Goal: Obtain resource: Obtain resource

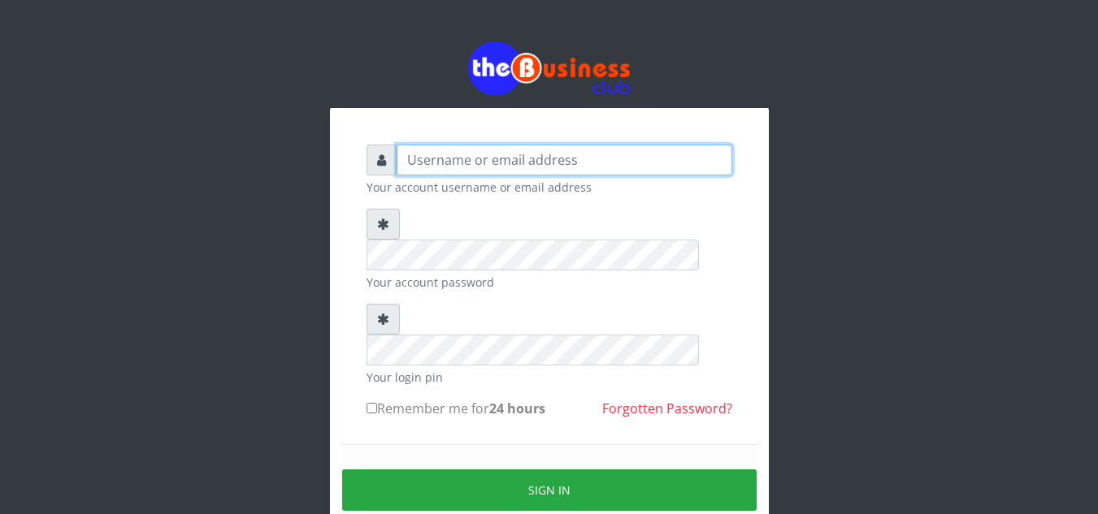
type input "elemuwaobiageli@gmail.com"
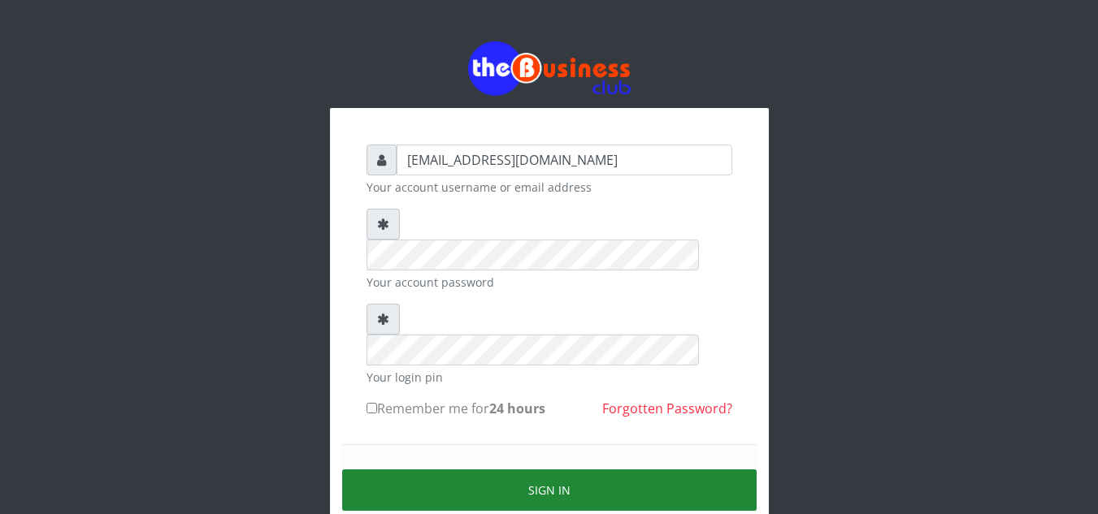
click at [564, 470] on button "Sign in" at bounding box center [549, 490] width 414 height 41
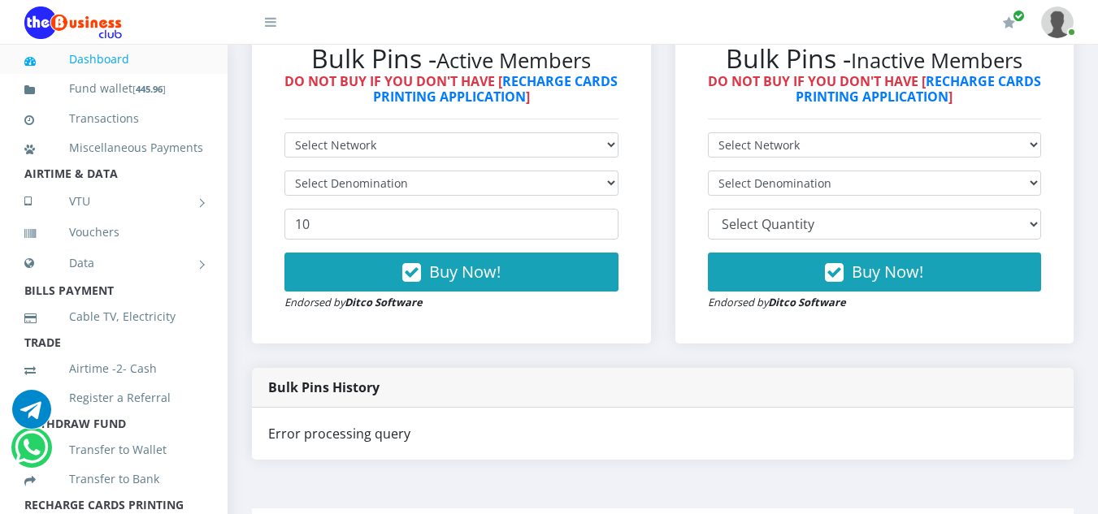
scroll to position [650, 0]
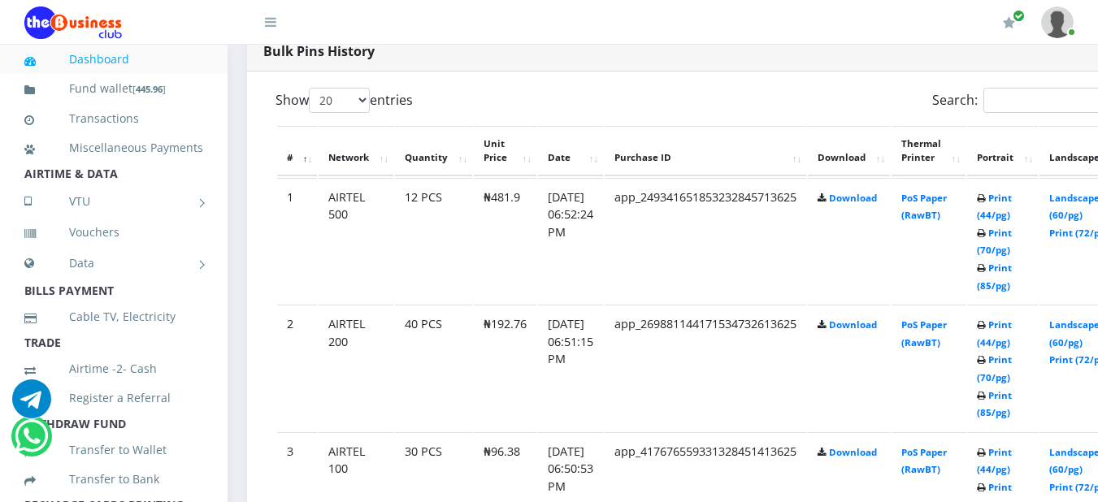
scroll to position [882, 5]
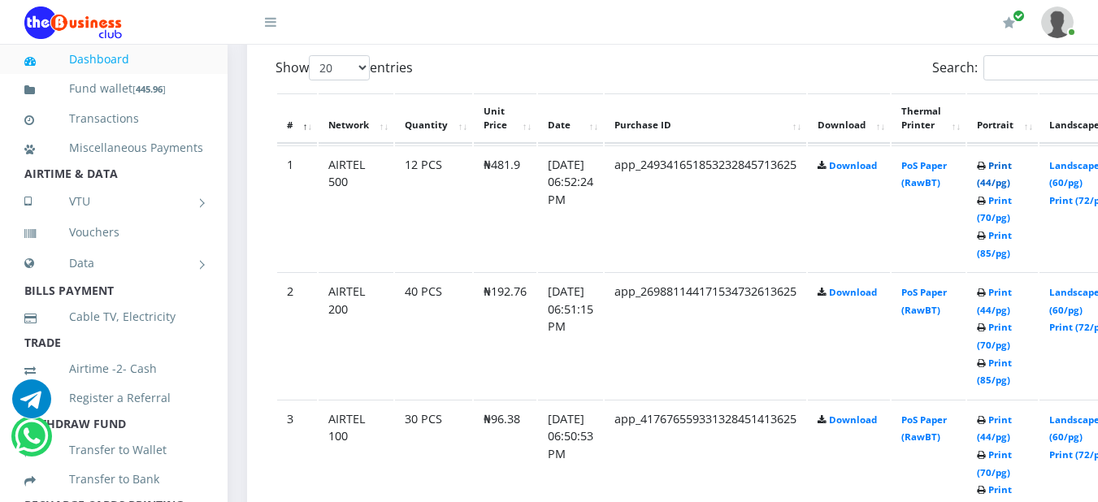
click at [1011, 170] on link "Print (44/pg)" at bounding box center [994, 174] width 35 height 30
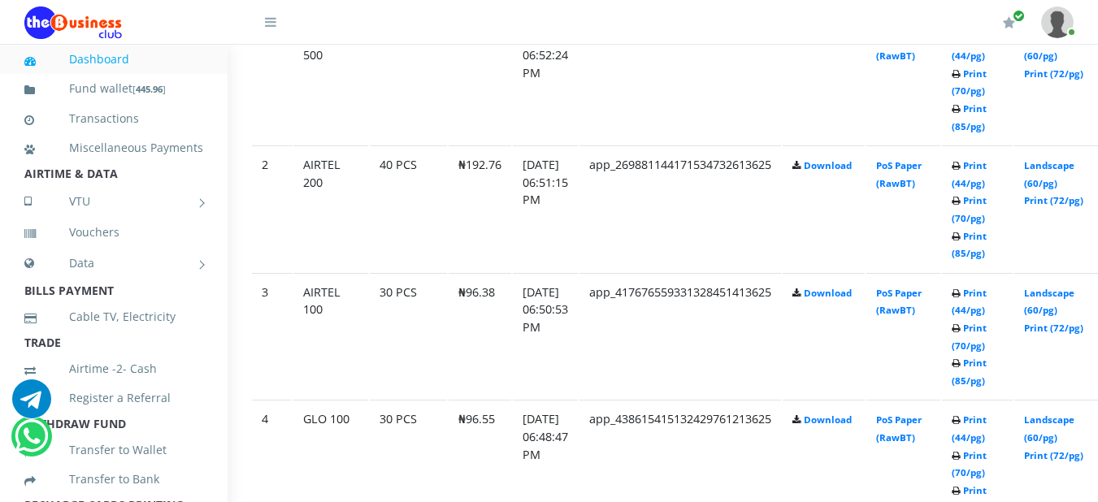
scroll to position [1010, 31]
click at [985, 170] on link "Print (44/pg)" at bounding box center [968, 173] width 35 height 30
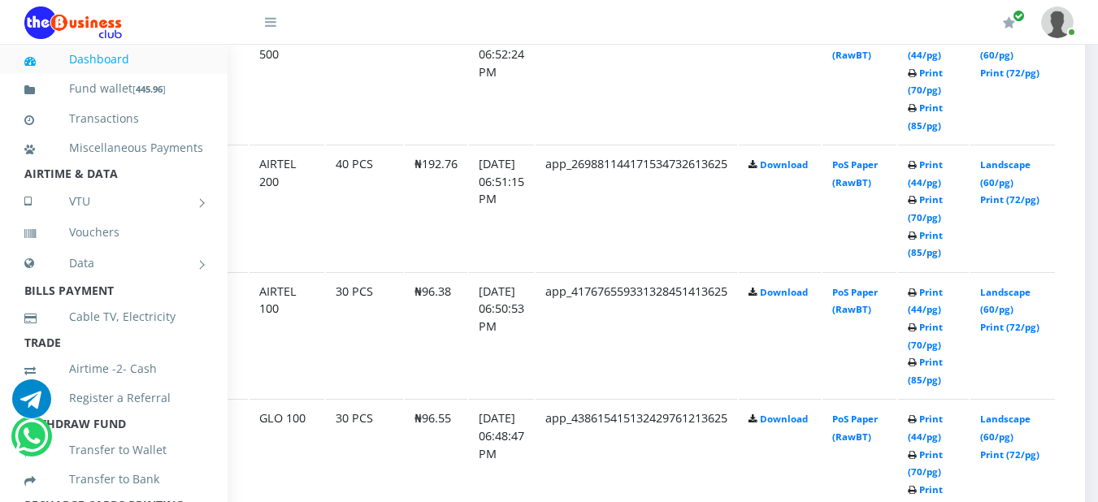
scroll to position [1010, 75]
click at [942, 297] on link "Print (44/pg)" at bounding box center [924, 301] width 35 height 30
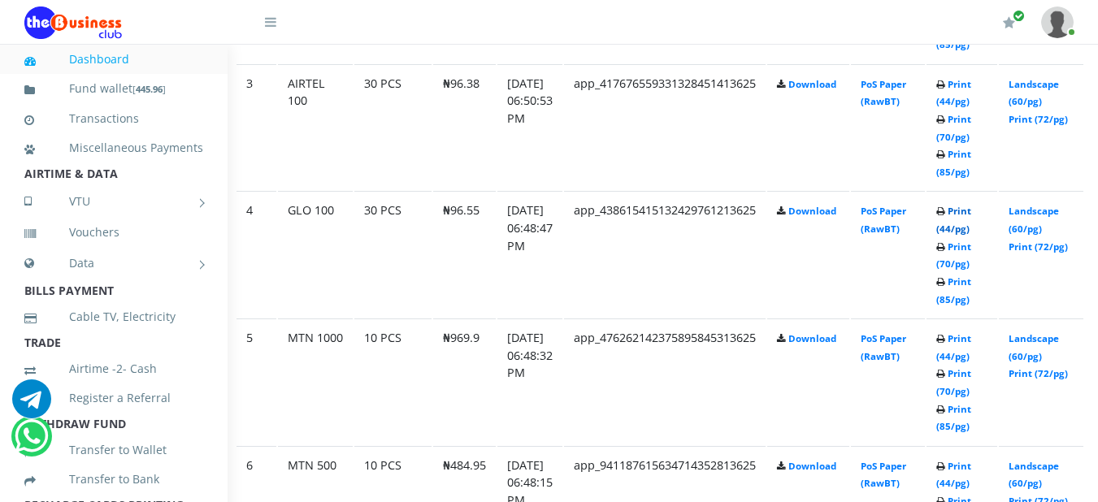
click at [971, 219] on link "Print (44/pg)" at bounding box center [953, 220] width 35 height 30
click at [971, 346] on link "Print (44/pg)" at bounding box center [953, 347] width 35 height 30
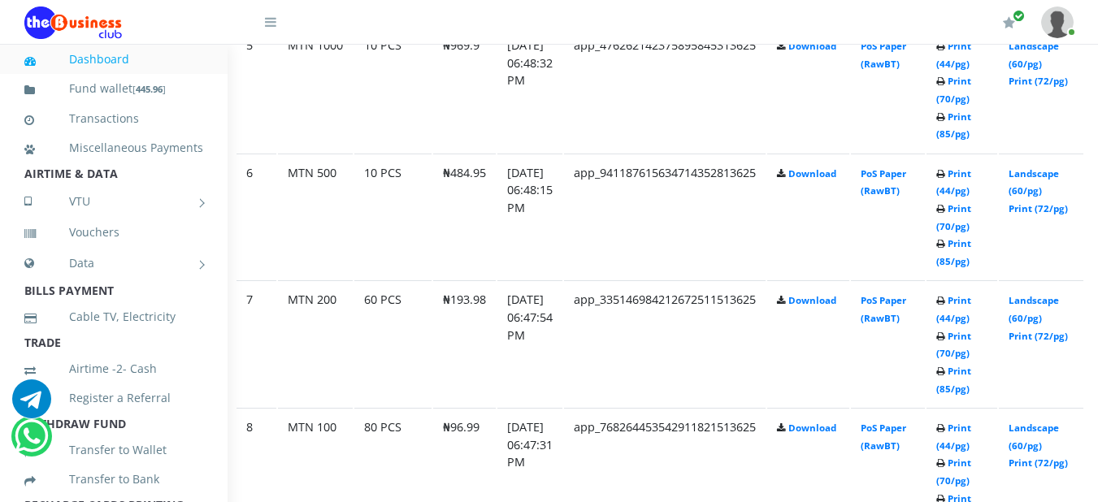
scroll to position [1543, 45]
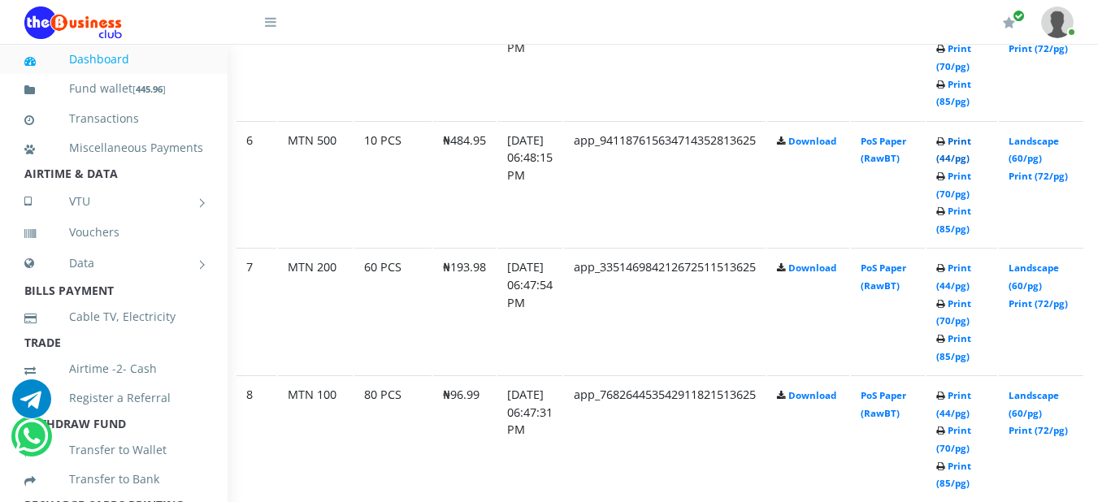
click at [971, 145] on link "Print (44/pg)" at bounding box center [953, 150] width 35 height 30
click at [971, 275] on link "Print (44/pg)" at bounding box center [953, 277] width 35 height 30
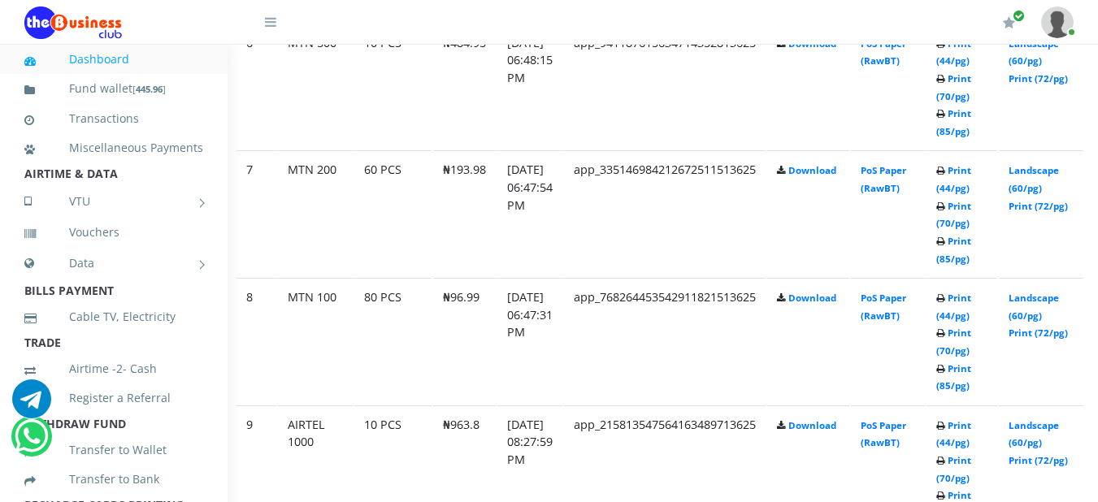
scroll to position [1673, 45]
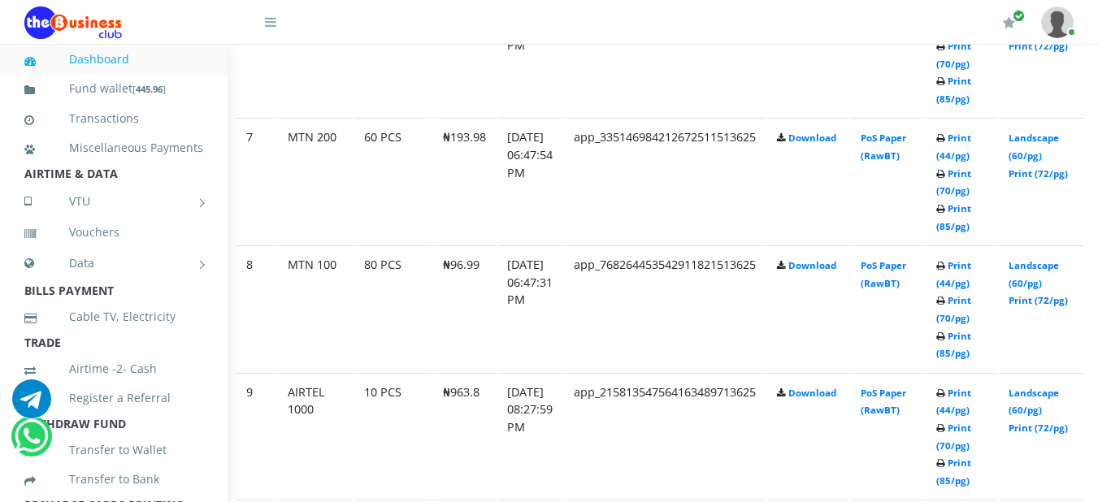
click at [991, 276] on td "Print (44/pg) Print (70/pg) Print (85/pg)" at bounding box center [961, 308] width 71 height 126
click at [971, 271] on link "Print (44/pg)" at bounding box center [953, 274] width 35 height 30
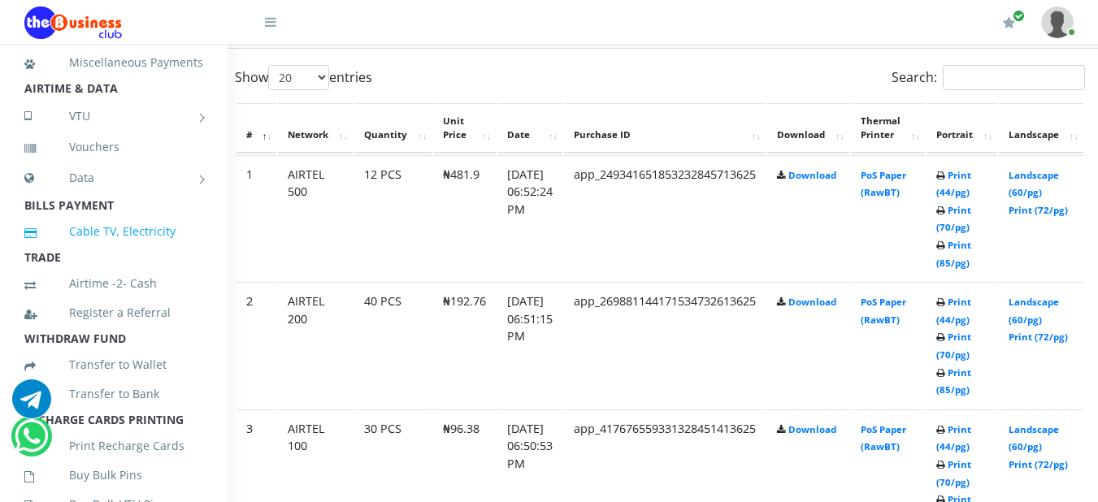
scroll to position [860, 45]
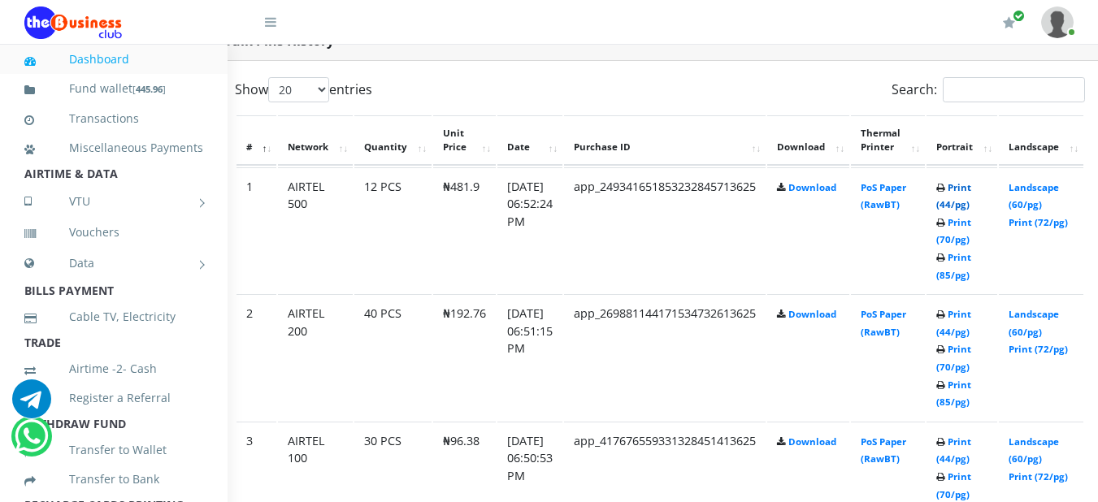
click at [971, 193] on link "Print (44/pg)" at bounding box center [953, 196] width 35 height 30
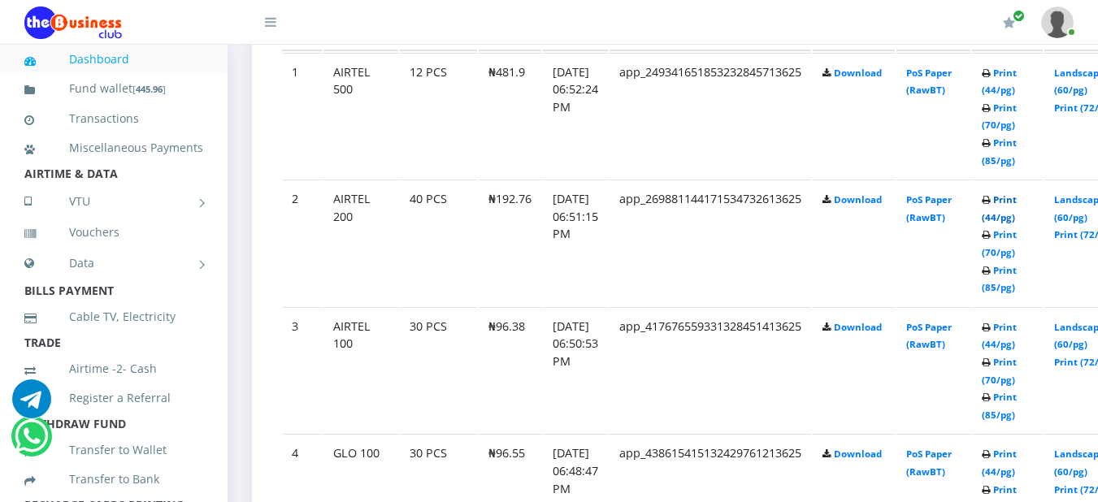
click at [1016, 205] on link "Print (44/pg)" at bounding box center [998, 208] width 35 height 30
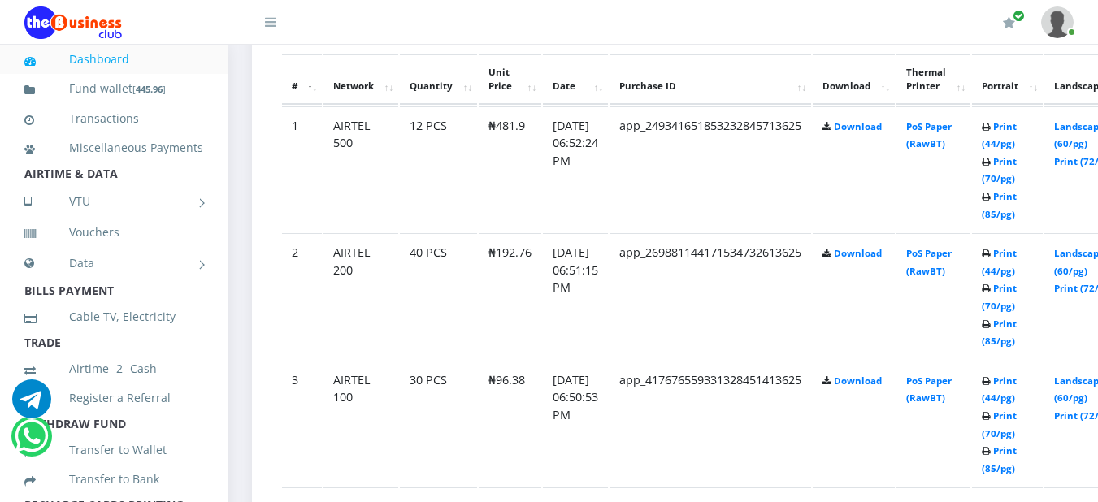
scroll to position [975, 0]
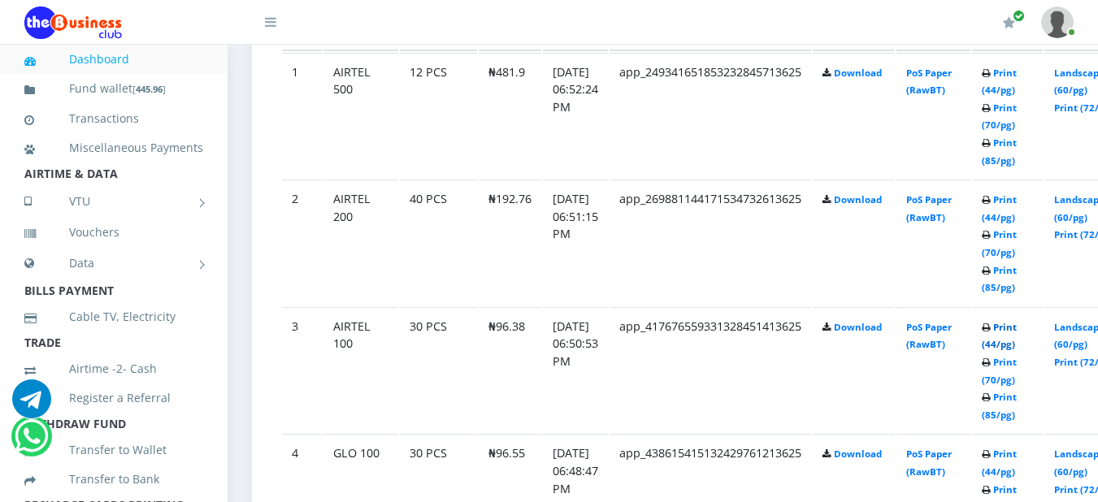
click at [1016, 341] on link "Print (44/pg)" at bounding box center [998, 336] width 35 height 30
click at [1016, 330] on link "Print (44/pg)" at bounding box center [998, 336] width 35 height 30
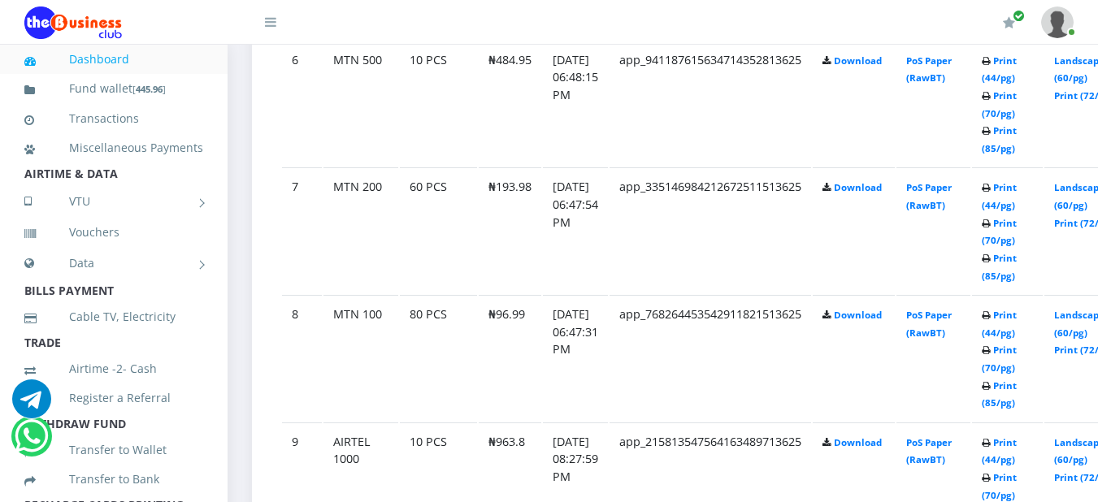
scroll to position [1625, 0]
click at [1024, 198] on td "Print (44/pg) Print (70/pg) Print (85/pg)" at bounding box center [1007, 229] width 71 height 126
click at [1016, 187] on link "Print (44/pg)" at bounding box center [998, 195] width 35 height 30
click at [1016, 193] on link "Print (44/pg)" at bounding box center [998, 195] width 35 height 30
click at [1016, 190] on link "Print (44/pg)" at bounding box center [998, 195] width 35 height 30
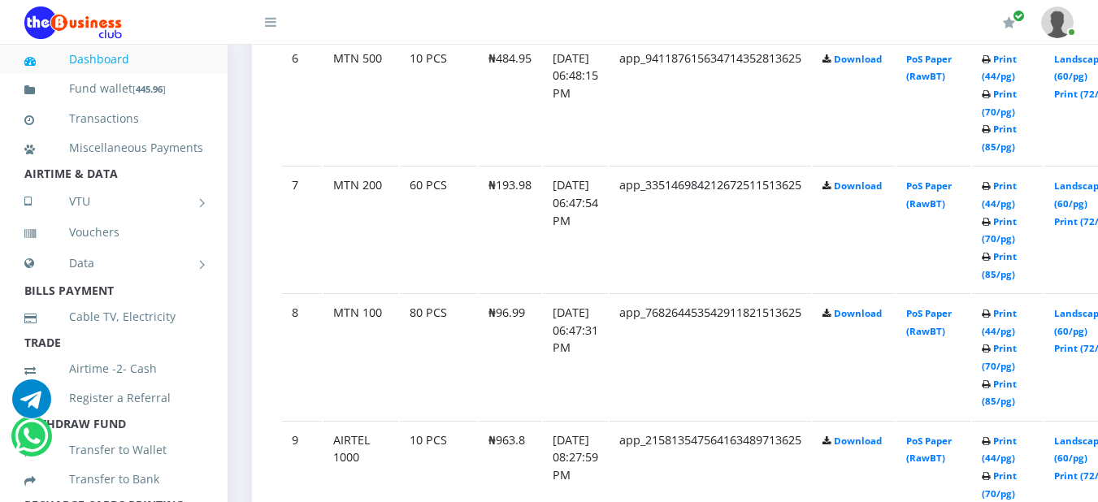
click at [990, 192] on icon at bounding box center [985, 187] width 9 height 10
click at [300, 187] on td "7" at bounding box center [302, 229] width 40 height 126
